Goal: Task Accomplishment & Management: Complete application form

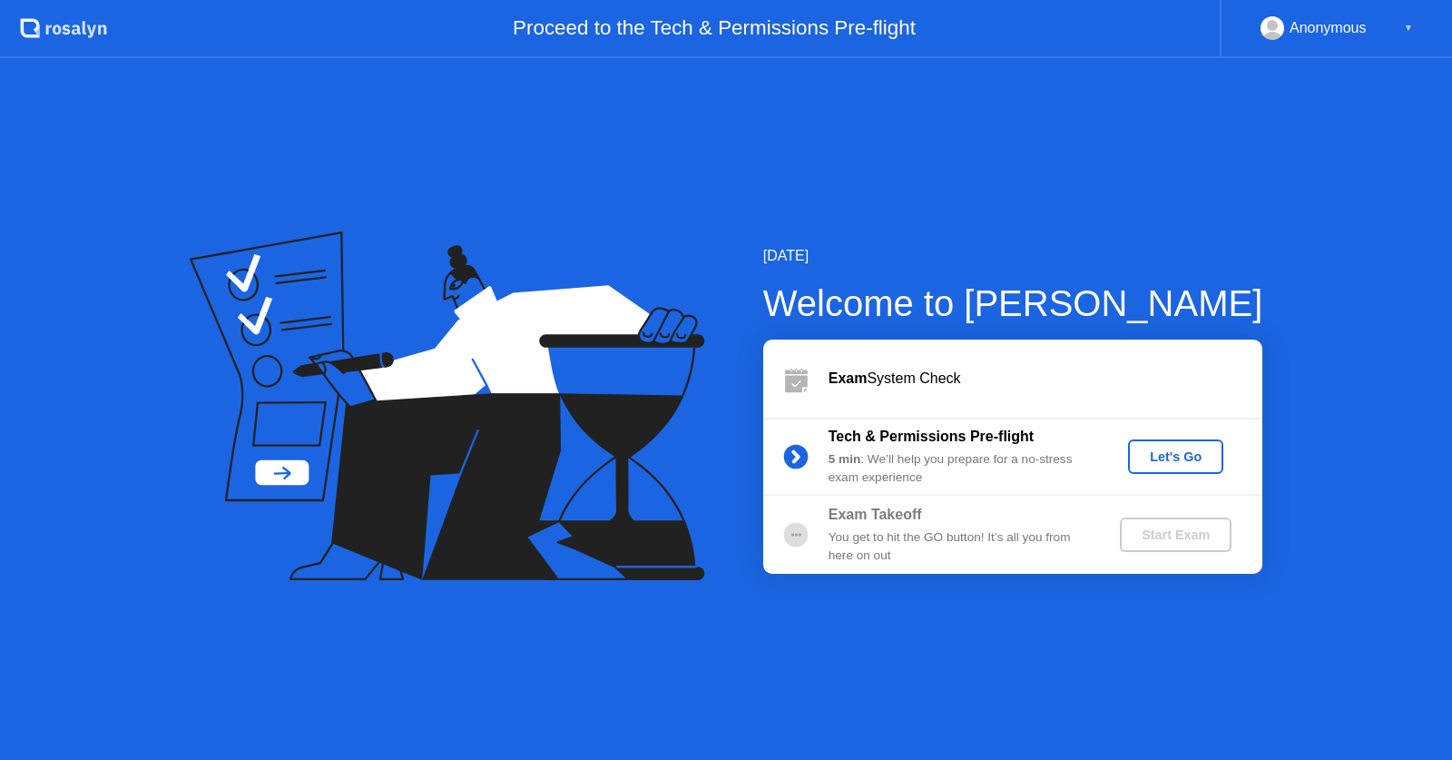
click at [1214, 0] on html ".st0{fill:#f0f8ff;} .st1{fill:#d4e3ff;} .st2{fill:#b4c2ff;} background Proceed …" at bounding box center [726, 380] width 1452 height 760
click at [1195, 454] on div "Let's Go" at bounding box center [1175, 456] width 81 height 15
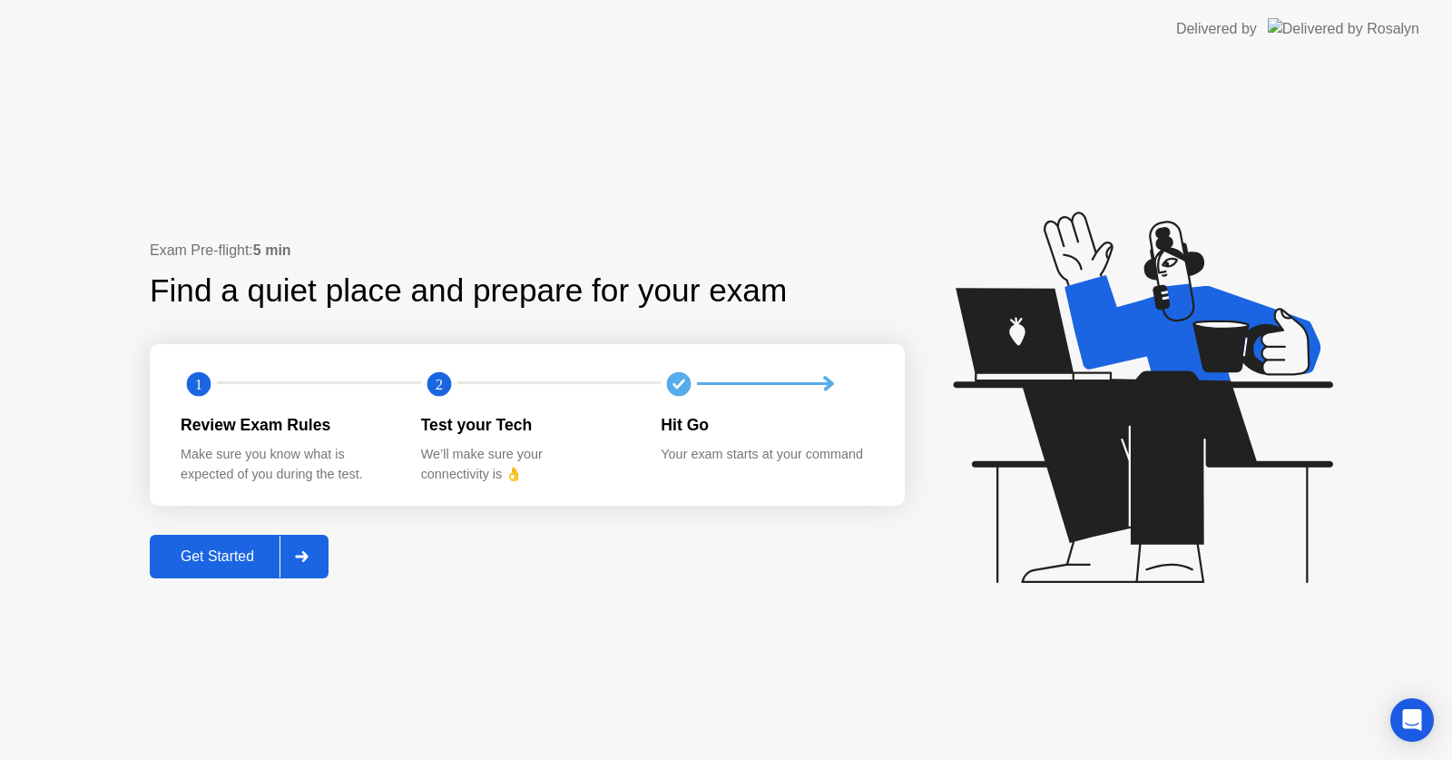
click at [189, 550] on div "Get Started" at bounding box center [217, 556] width 124 height 16
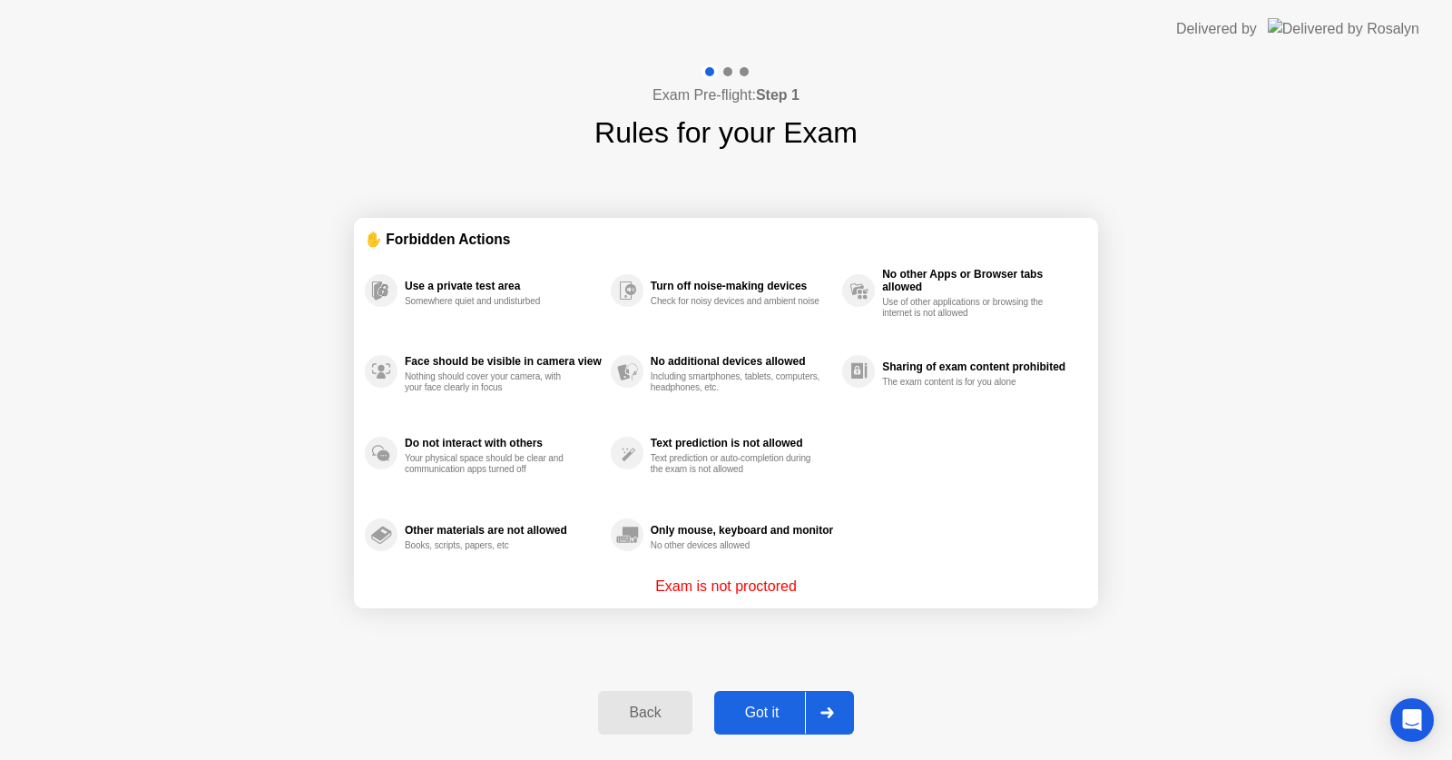
click at [762, 704] on div "Got it" at bounding box center [762, 712] width 85 height 16
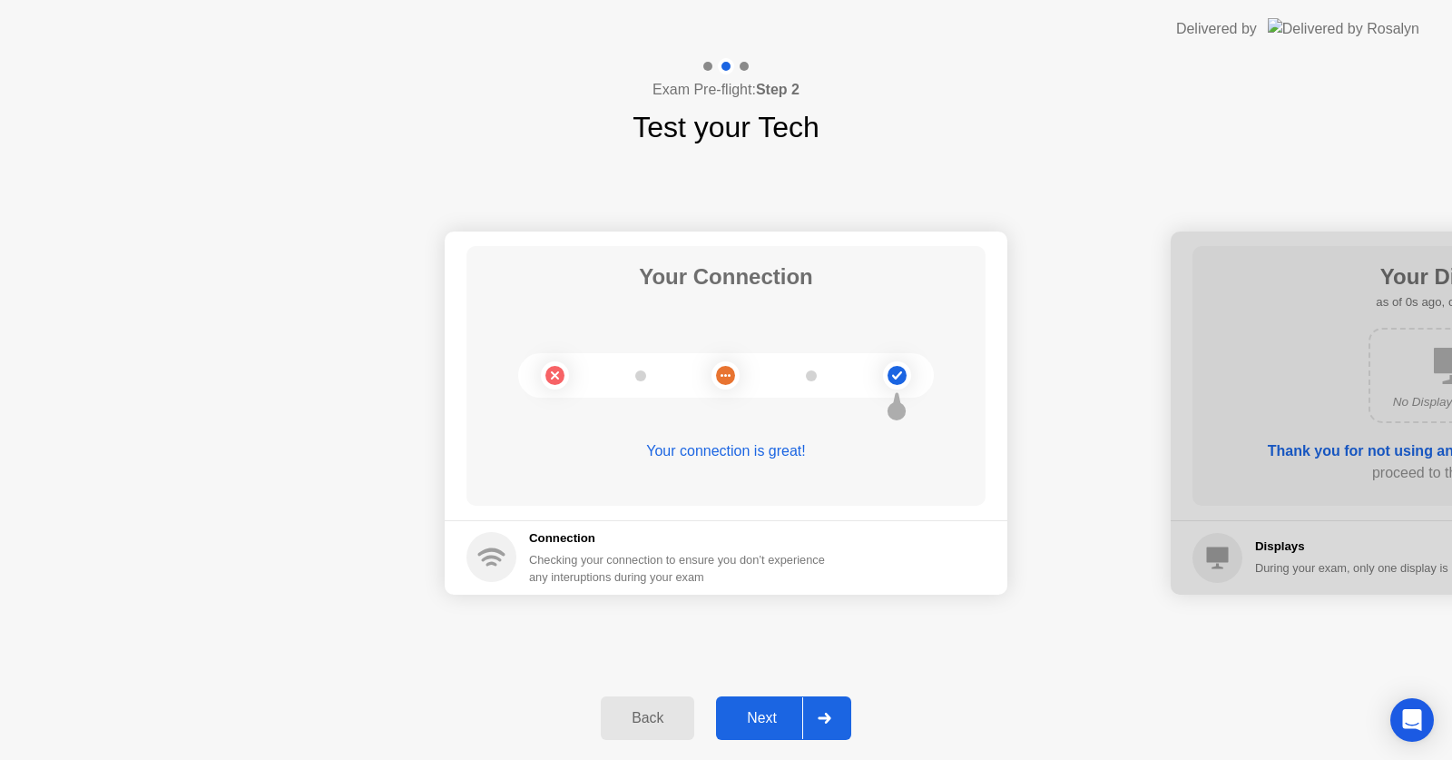
click at [762, 703] on button "Next" at bounding box center [783, 718] width 135 height 44
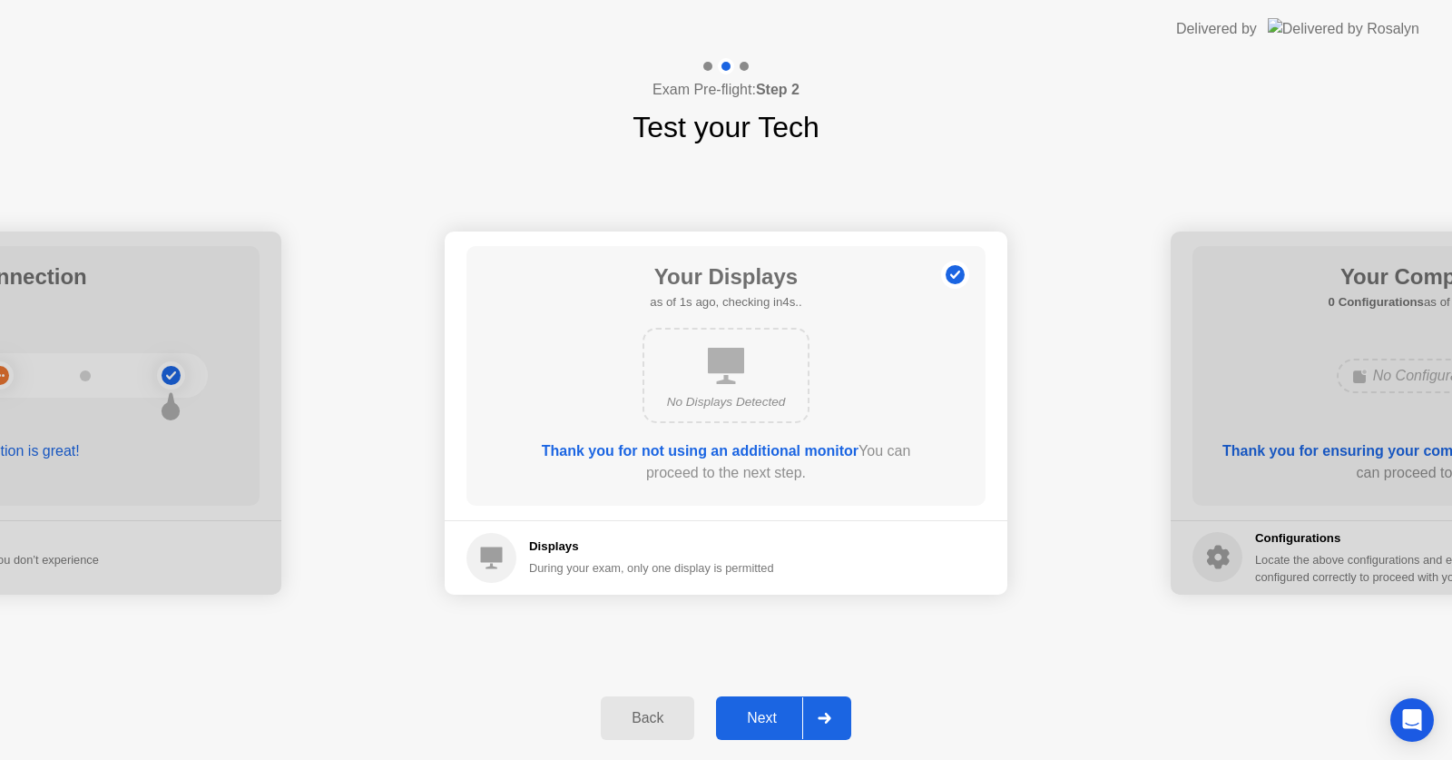
click at [762, 703] on button "Next" at bounding box center [783, 718] width 135 height 44
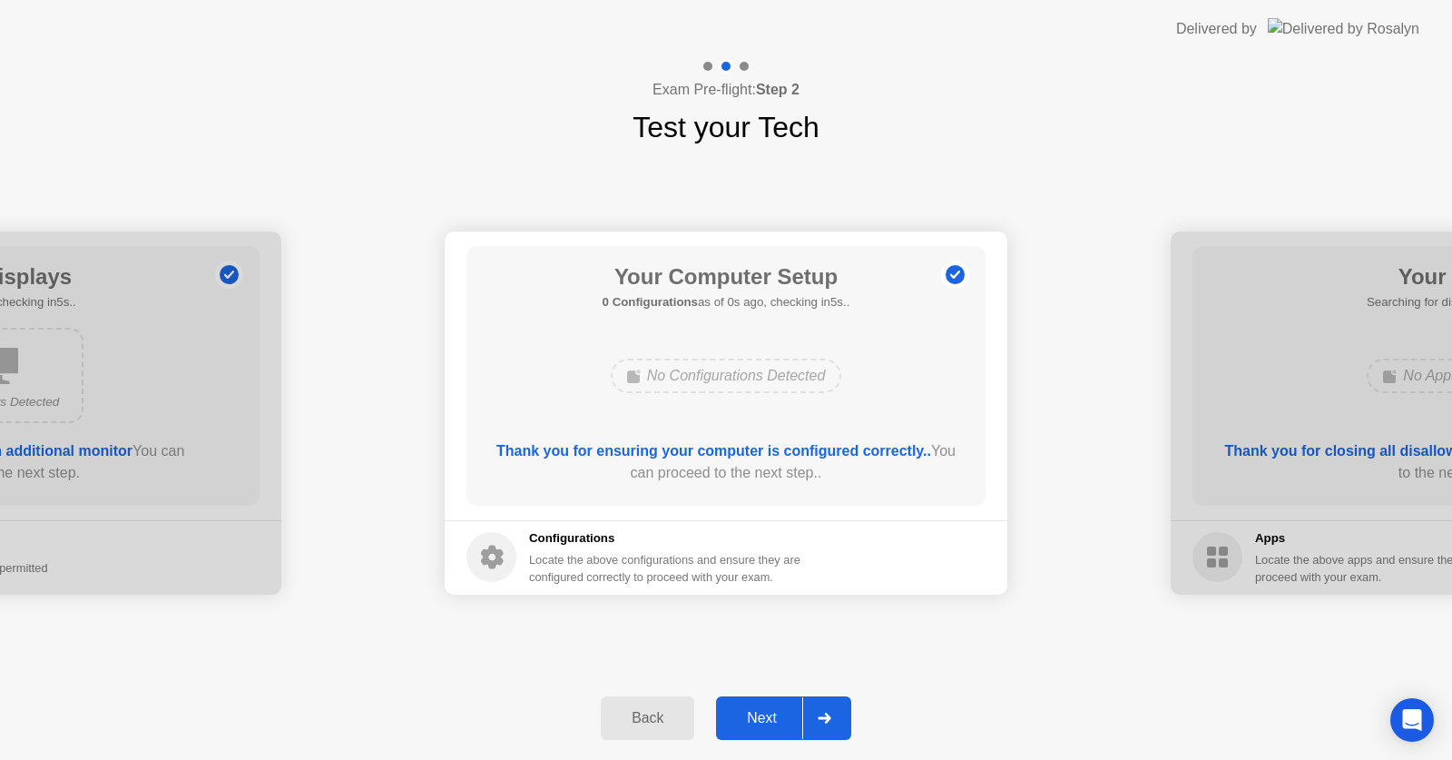
click at [762, 703] on button "Next" at bounding box center [783, 718] width 135 height 44
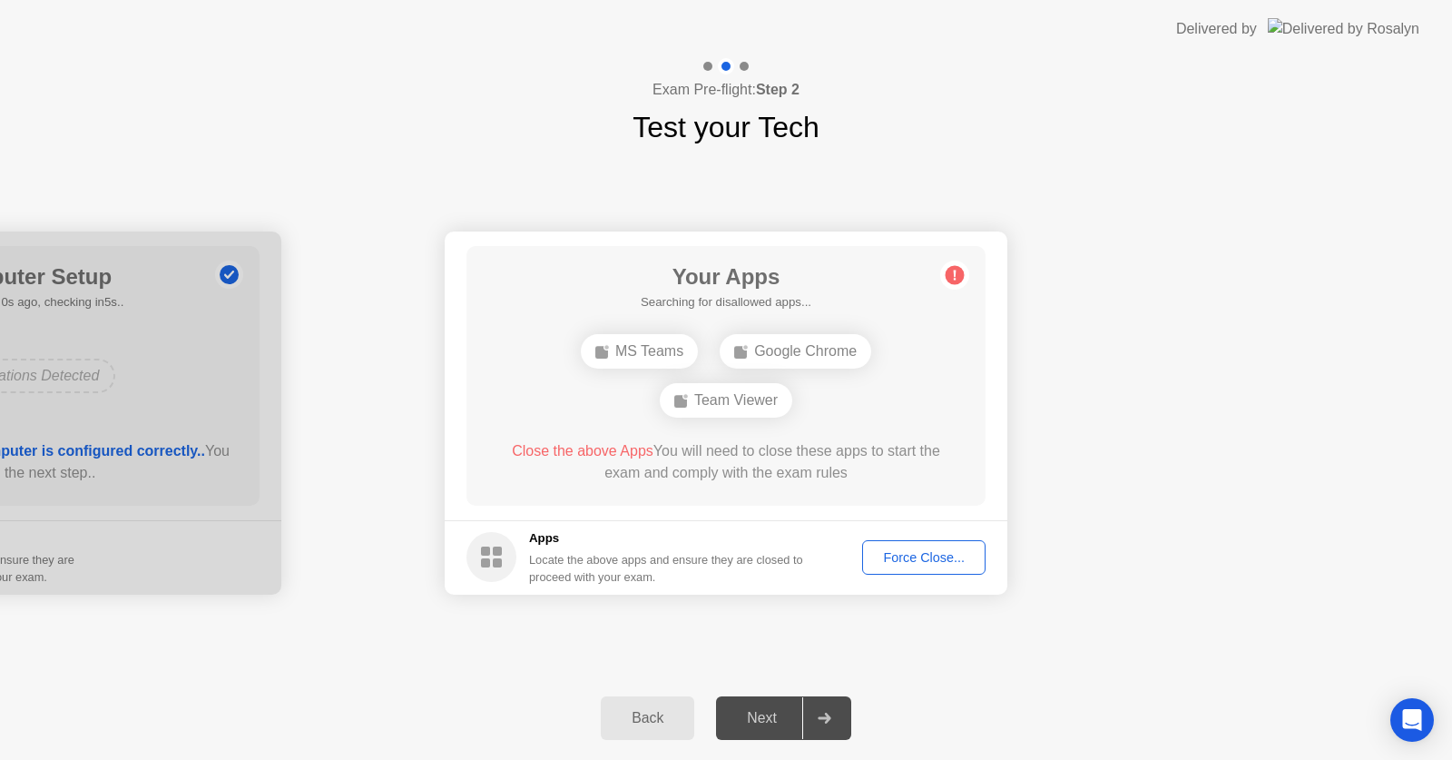
click at [885, 560] on div "Force Close..." at bounding box center [924, 557] width 111 height 15
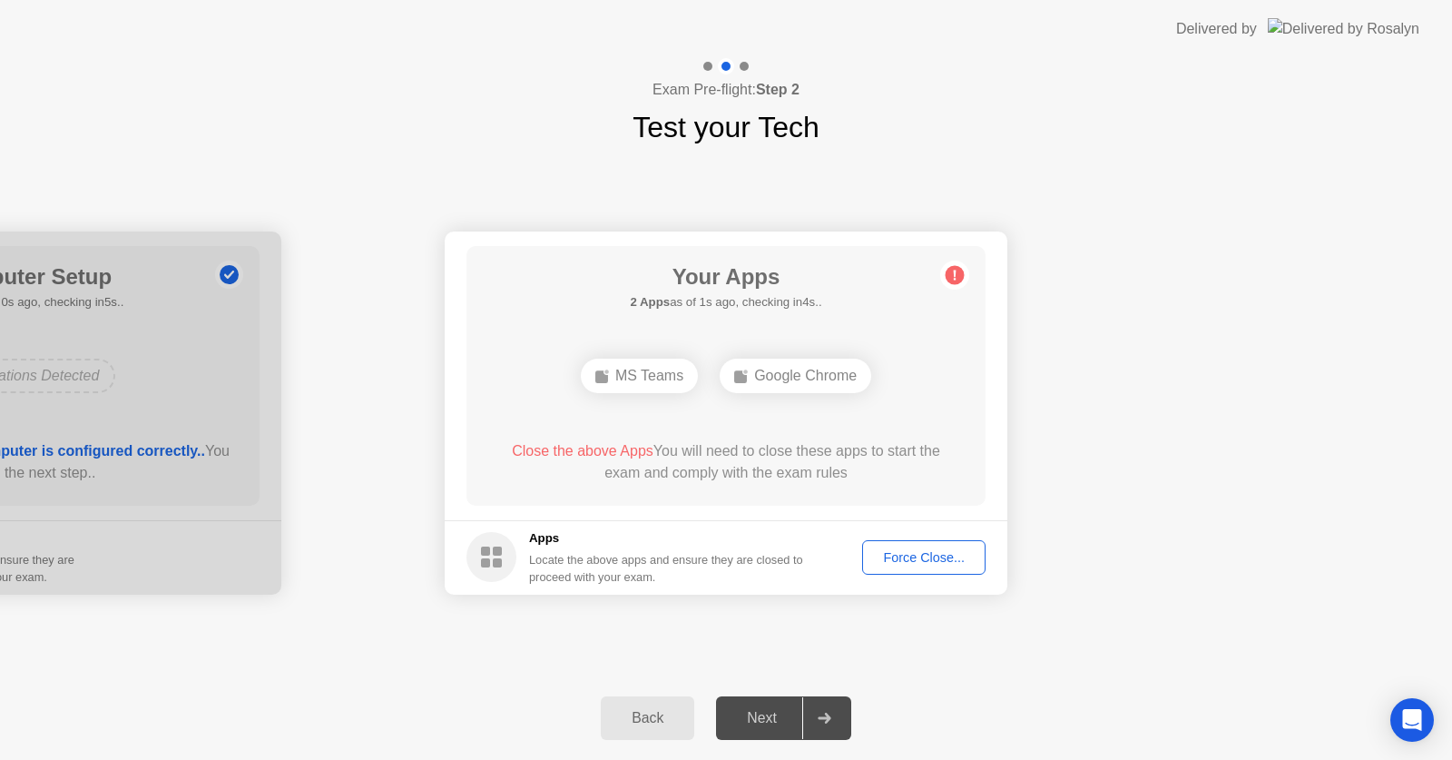
click at [946, 565] on div "Force Close..." at bounding box center [924, 557] width 111 height 15
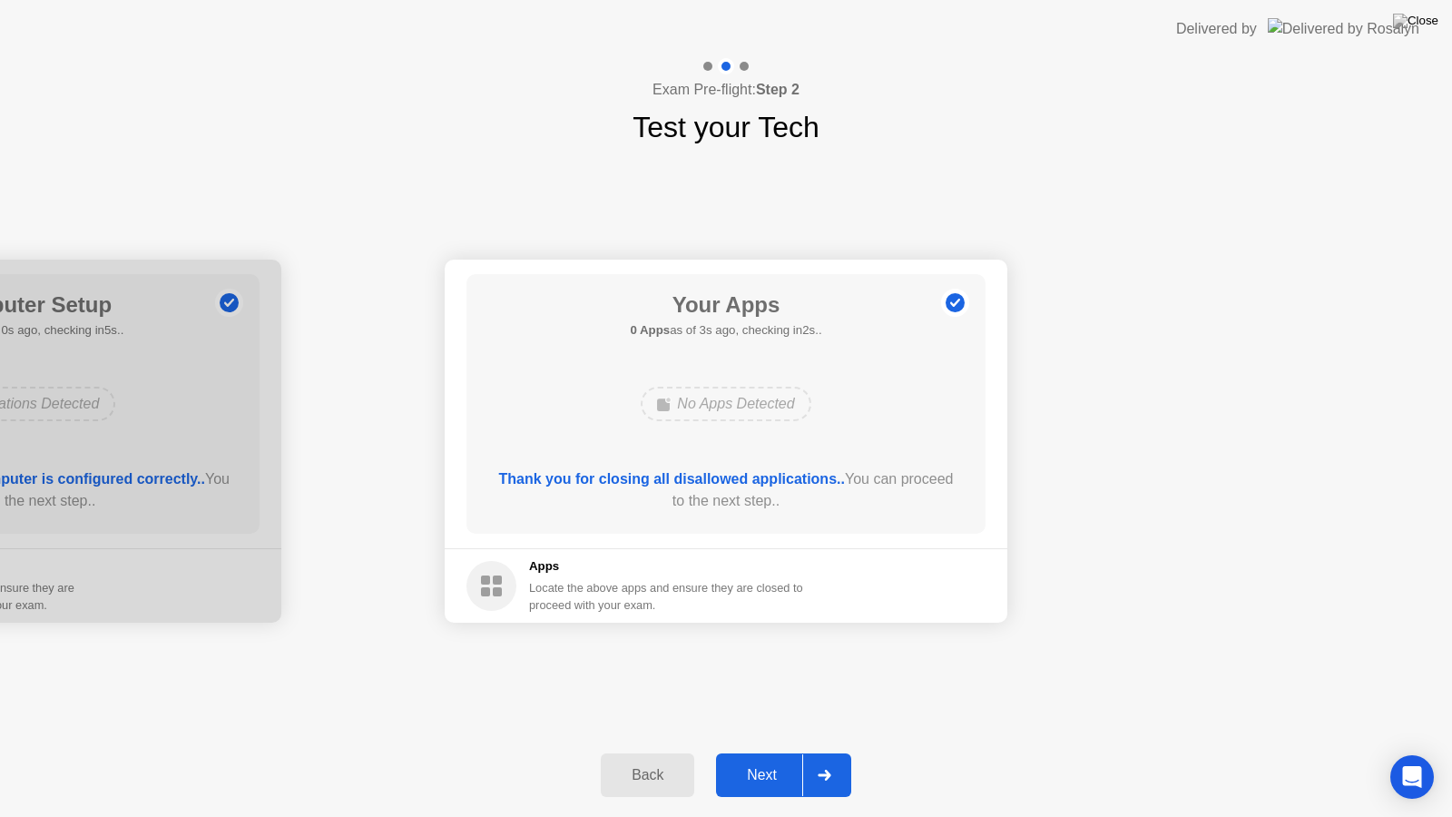
click at [754, 759] on button "Next" at bounding box center [783, 775] width 135 height 44
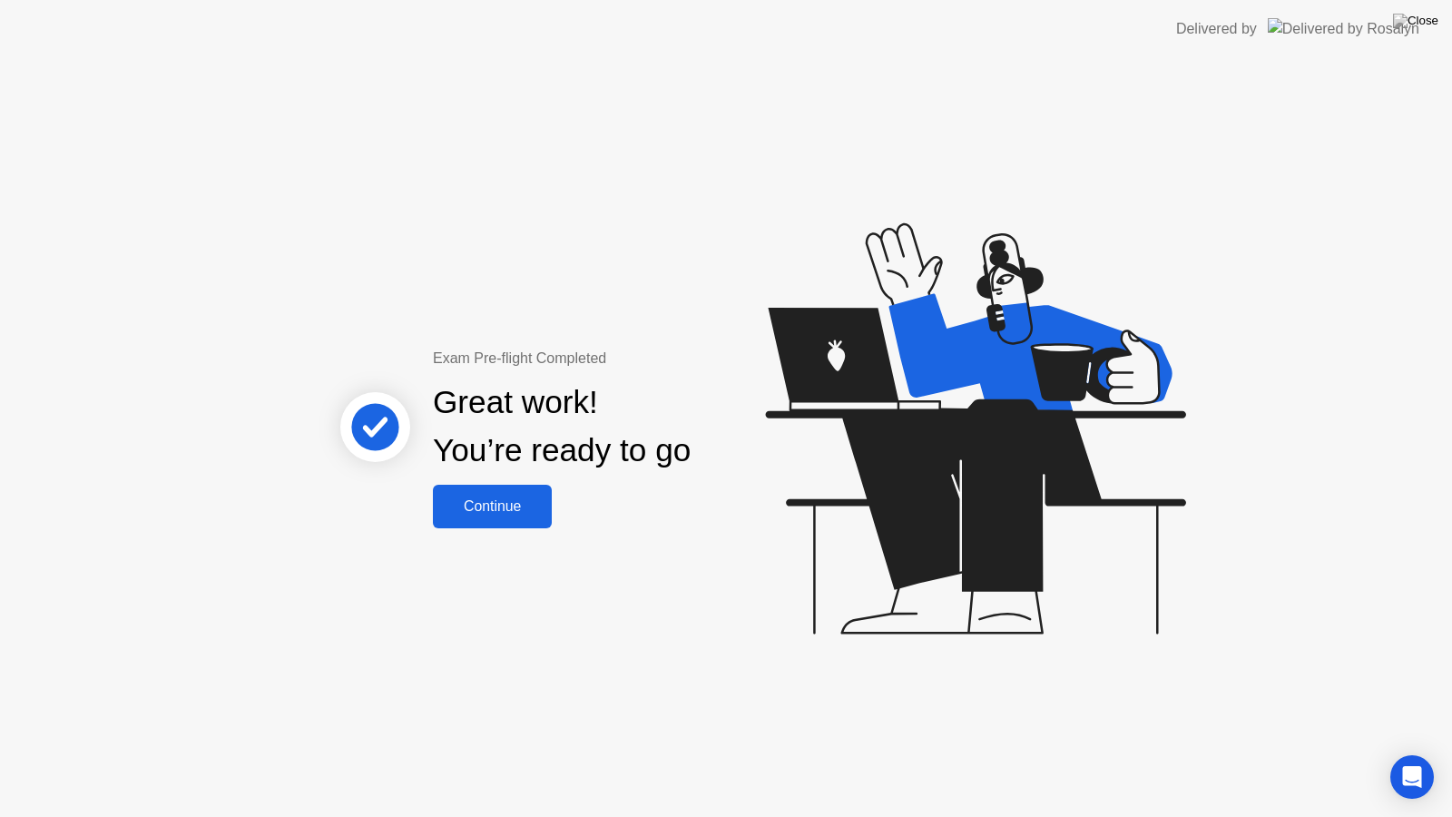
click at [529, 520] on button "Continue" at bounding box center [492, 507] width 119 height 44
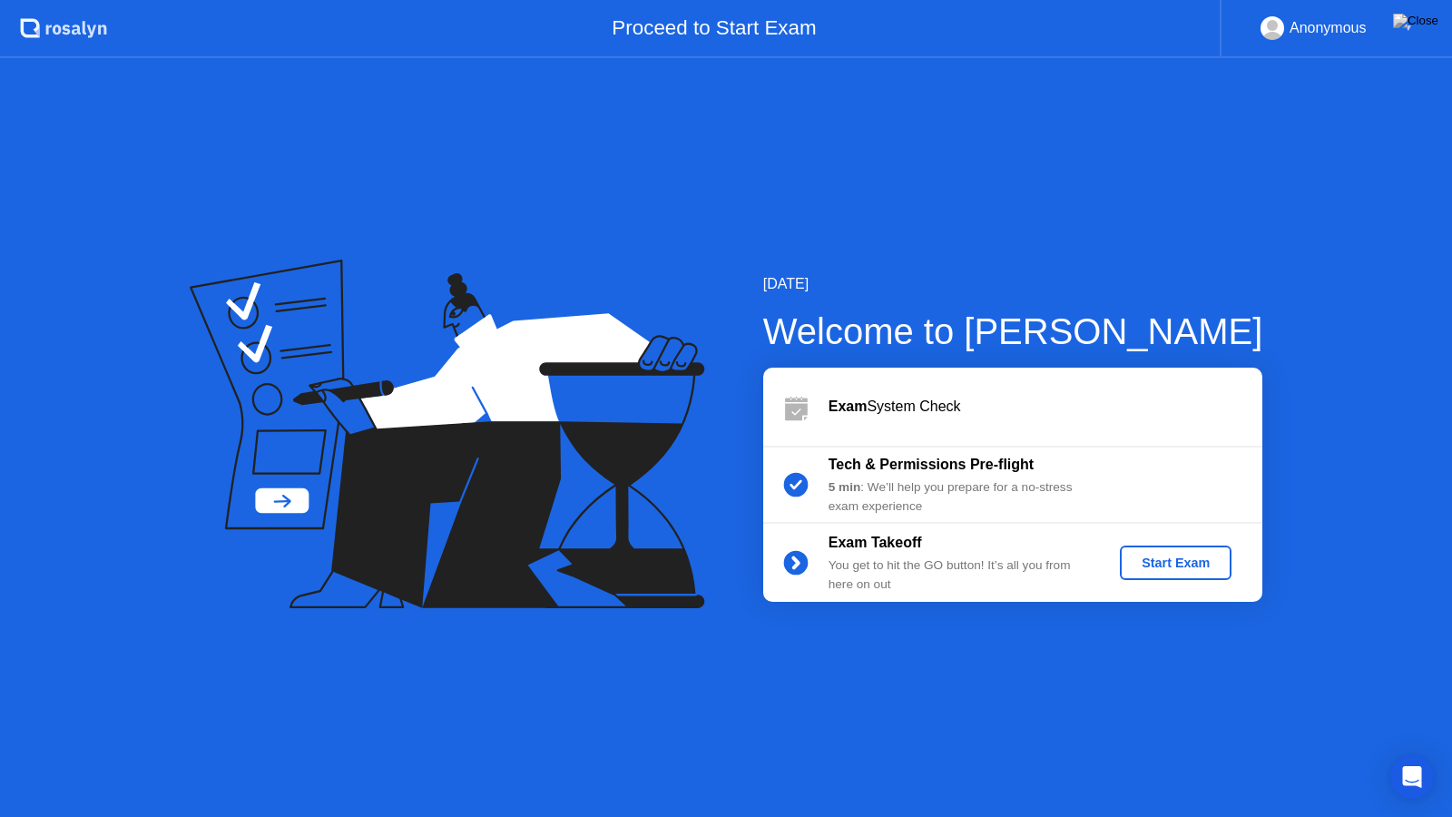
drag, startPoint x: 1162, startPoint y: 15, endPoint x: 1155, endPoint y: 88, distance: 73.8
click at [1155, 88] on app-layout-with-header ".st0{fill:#f0f8ff;} .st1{fill:#d4e3ff;} .st2{fill:#b4c2ff;} background Proceed …" at bounding box center [726, 408] width 1452 height 817
drag, startPoint x: 1076, startPoint y: 0, endPoint x: 1068, endPoint y: 163, distance: 163.6
click at [1068, 163] on app-layout-with-header ".st0{fill:#f0f8ff;} .st1{fill:#d4e3ff;} .st2{fill:#b4c2ff;} background Proceed …" at bounding box center [726, 408] width 1452 height 817
click at [1403, 759] on icon "Open Intercom Messenger" at bounding box center [1413, 777] width 24 height 24
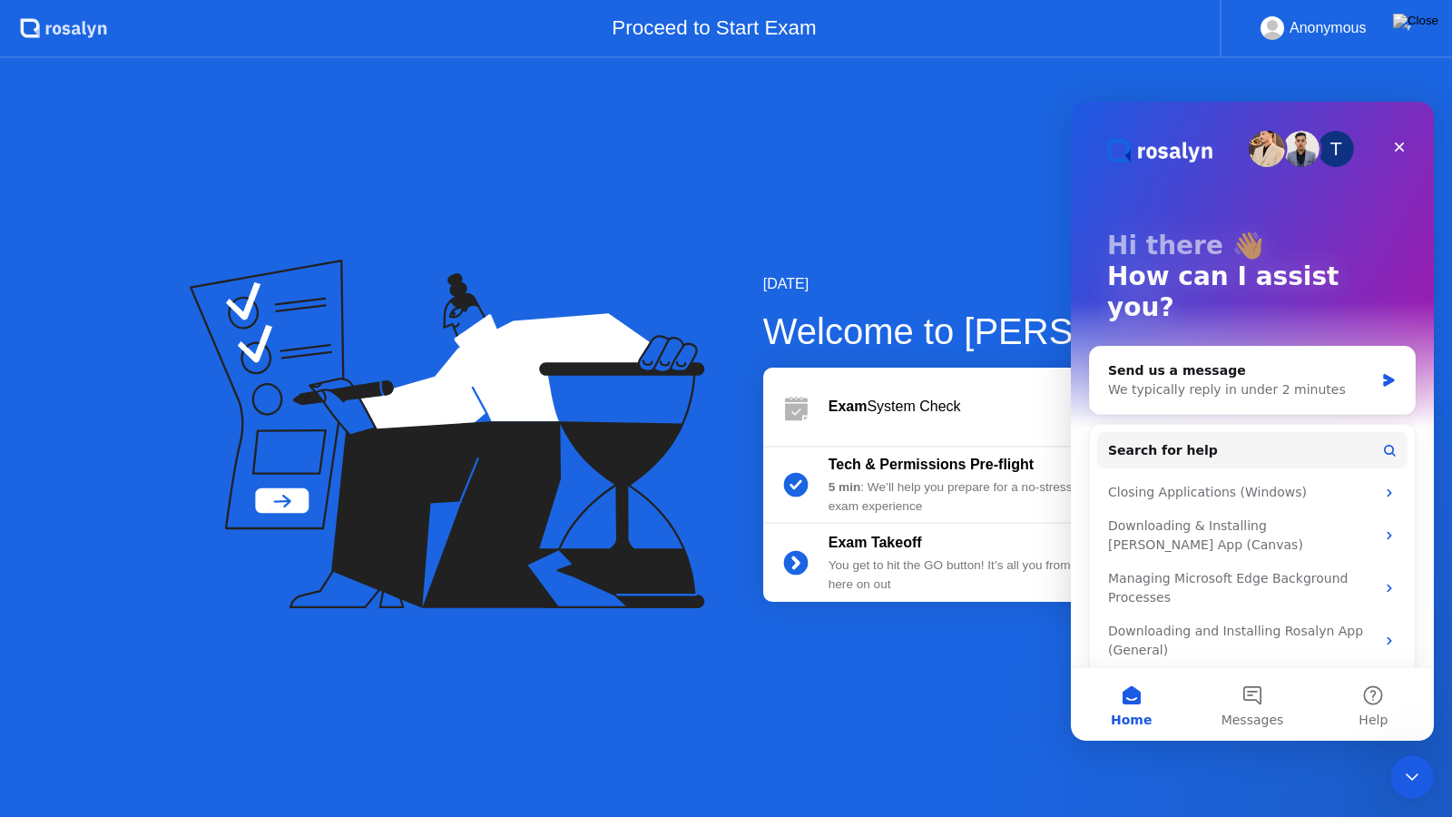
click at [1262, 759] on div "[DATE] Welcome to [PERSON_NAME] Exam System Check Tech & Permissions Pre-flight…" at bounding box center [726, 437] width 1452 height 759
click at [1397, 146] on icon "Close" at bounding box center [1399, 147] width 15 height 15
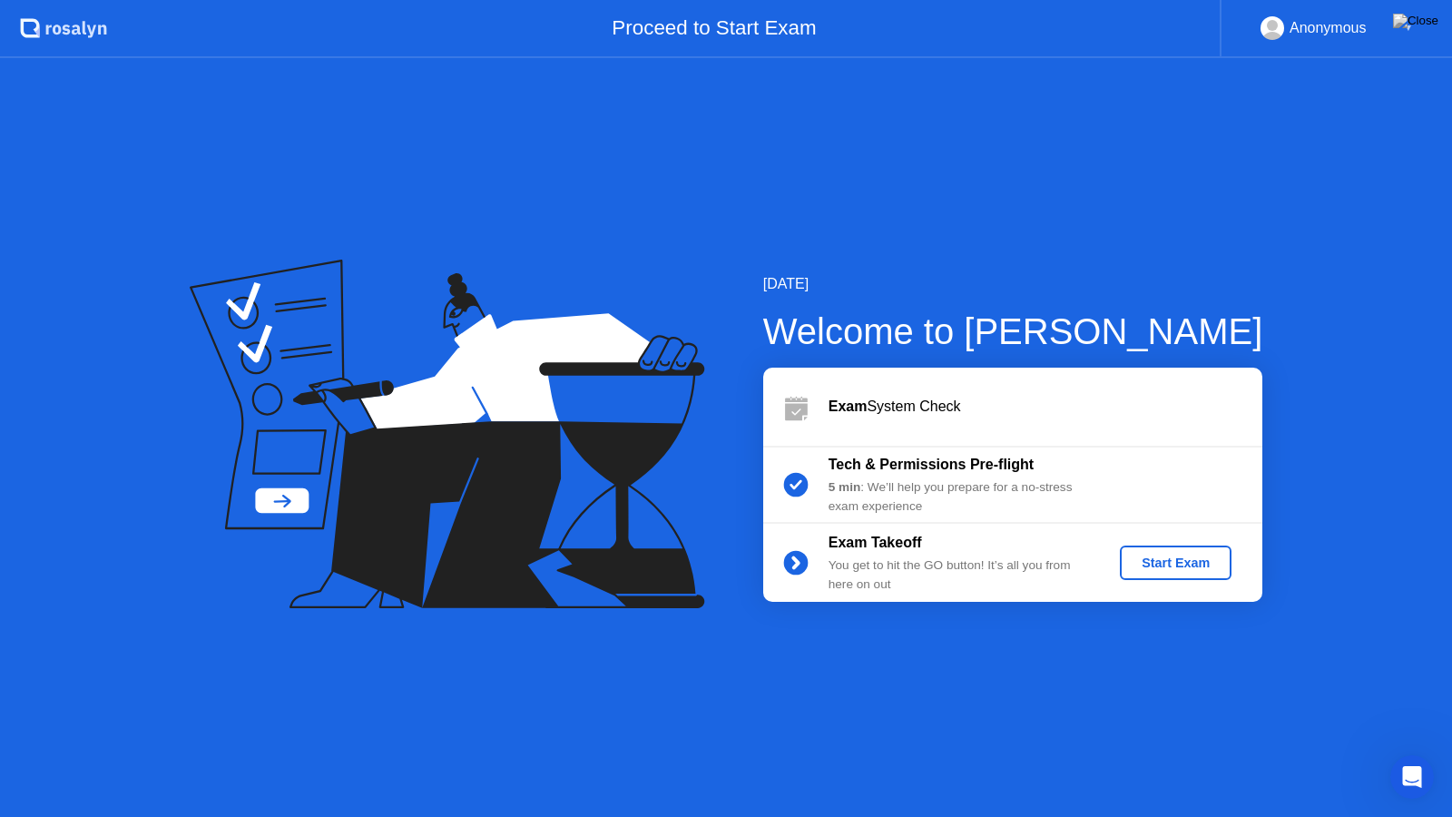
click at [1132, 562] on div "Start Exam" at bounding box center [1175, 562] width 97 height 15
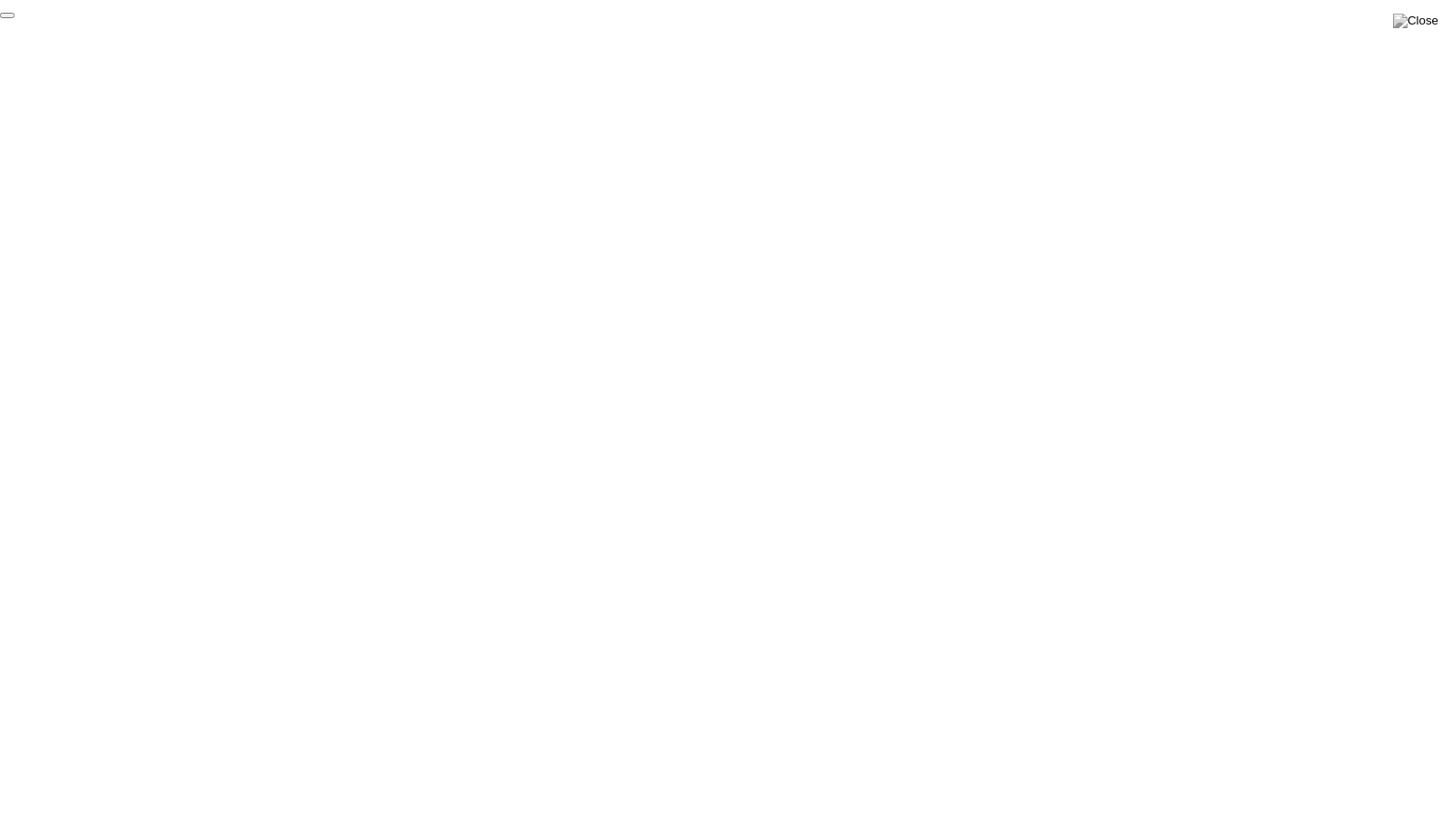
click div "End Proctoring Session"
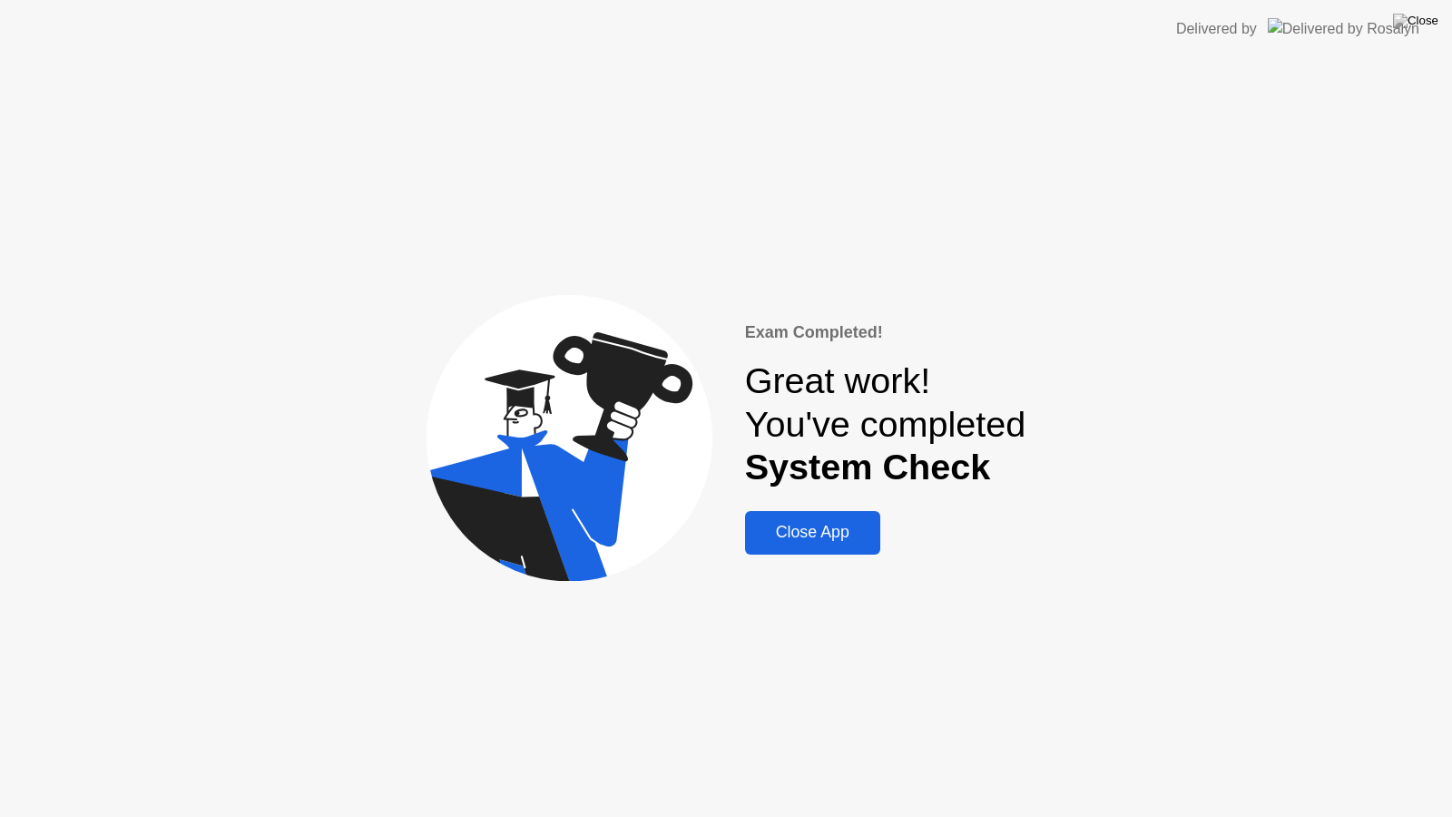
click at [825, 541] on div "Close App" at bounding box center [813, 532] width 124 height 19
